Goal: Task Accomplishment & Management: Manage account settings

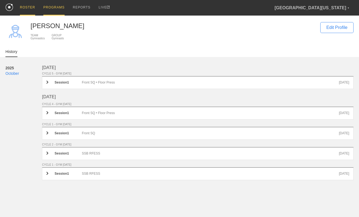
click at [58, 9] on div "PROGRAMS" at bounding box center [53, 8] width 21 height 16
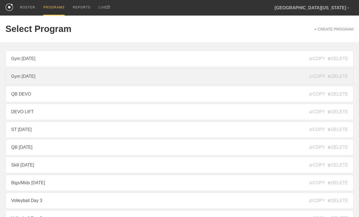
click at [54, 78] on link "Gym [DATE]" at bounding box center [179, 76] width 349 height 16
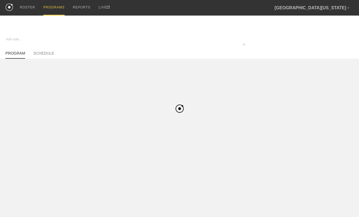
type textarea "x"
type input "Gym [DATE]"
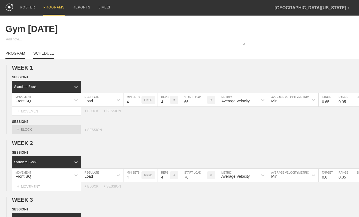
click at [46, 54] on link "SCHEDULE" at bounding box center [43, 55] width 21 height 8
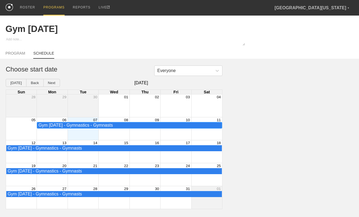
click at [128, 125] on div "Gym [DATE] - Gymnastics - Gymnasts" at bounding box center [129, 125] width 182 height 5
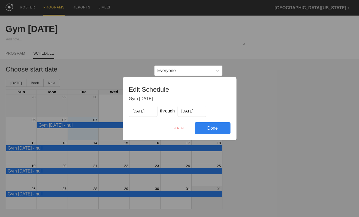
click at [183, 128] on div "REMOVE" at bounding box center [179, 128] width 31 height 12
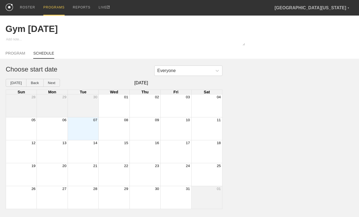
type textarea "x"
